Goal: Information Seeking & Learning: Learn about a topic

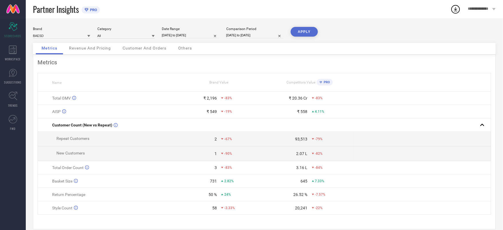
select select "1"
select select "2025"
select select "2"
select select "2025"
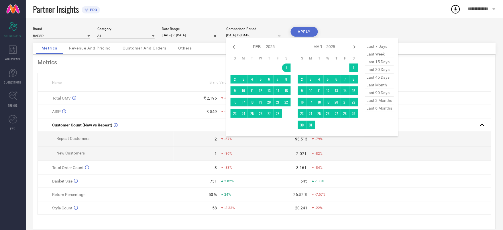
click at [269, 34] on input "[DATE] to [DATE]" at bounding box center [254, 35] width 57 height 6
click at [380, 74] on span "last 30 days" at bounding box center [379, 70] width 29 height 8
type input "[DATE] to [DATE]"
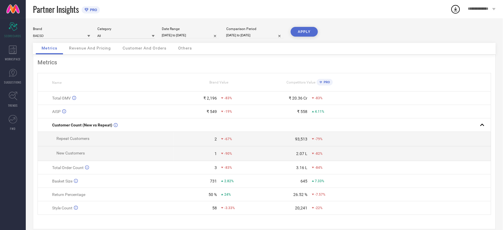
click at [308, 33] on button "APPLY" at bounding box center [304, 32] width 27 height 10
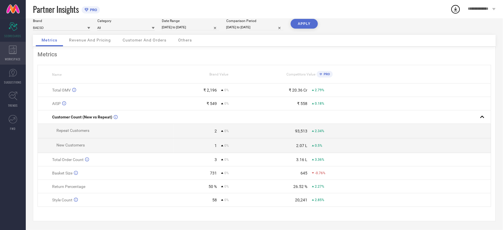
click at [12, 49] on icon at bounding box center [13, 50] width 8 height 9
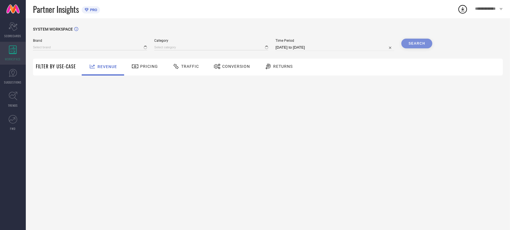
type input "BAESD"
type input "All"
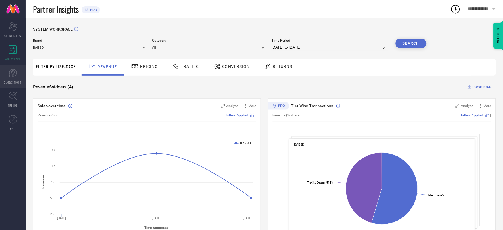
click at [13, 79] on link "SUGGESTIONS" at bounding box center [13, 76] width 26 height 23
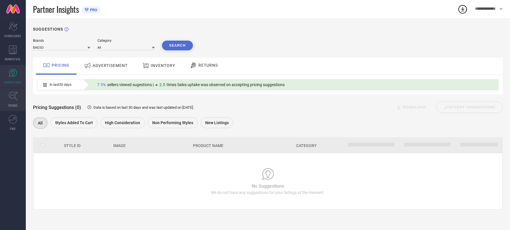
click at [11, 97] on icon at bounding box center [13, 96] width 9 height 9
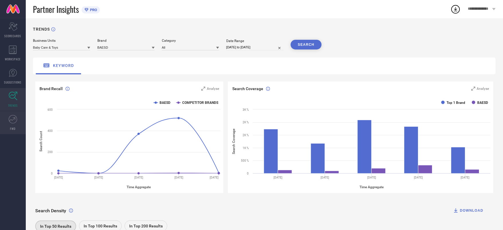
click at [11, 117] on icon at bounding box center [13, 119] width 9 height 9
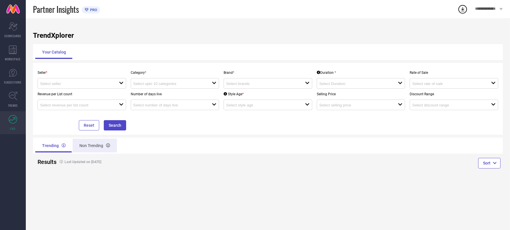
click at [87, 144] on div "Non Trending" at bounding box center [95, 146] width 44 height 14
